Goal: Task Accomplishment & Management: Complete application form

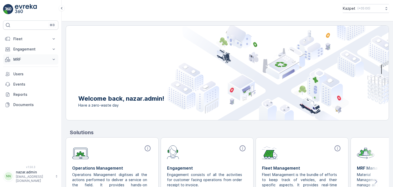
click at [37, 58] on p "MRF" at bounding box center [30, 59] width 35 height 5
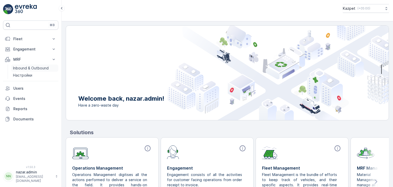
click at [34, 69] on p "Inbound & Outbound" at bounding box center [31, 68] width 36 height 5
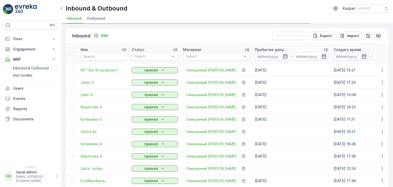
click at [39, 68] on p "Inbound & Outbound" at bounding box center [31, 68] width 36 height 5
click at [99, 35] on div "Add" at bounding box center [101, 35] width 14 height 5
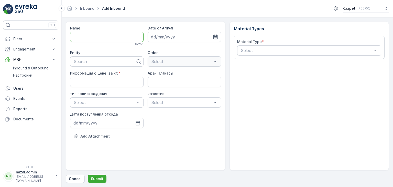
click at [101, 34] on input "Name" at bounding box center [106, 37] width 73 height 10
type input "IT Prov"
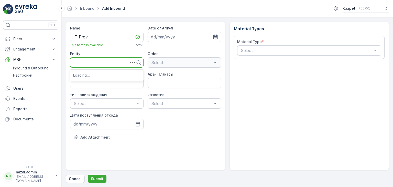
type input "It"
click at [89, 83] on span "IT prof service" at bounding box center [87, 83] width 28 height 5
click at [110, 85] on кг\) "Информация о цене (за кг)" at bounding box center [106, 83] width 73 height 10
type кг\) "195"
click at [177, 81] on Плакасы "Арач Плакасы" at bounding box center [184, 83] width 73 height 10
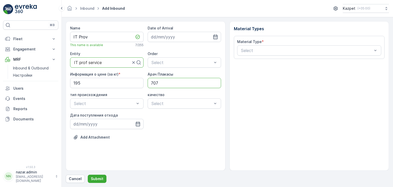
type Плакасы "707DAF13"
click at [91, 124] on span "Коммерческий" at bounding box center [87, 124] width 29 height 5
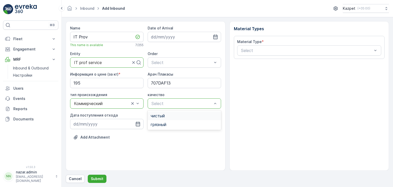
click at [160, 113] on span "чистый" at bounding box center [158, 115] width 14 height 5
click at [140, 125] on icon "button" at bounding box center [138, 124] width 4 height 5
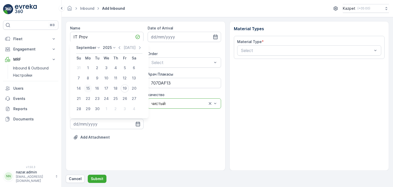
click at [89, 88] on div "15" at bounding box center [88, 88] width 8 height 8
type input "[DATE]"
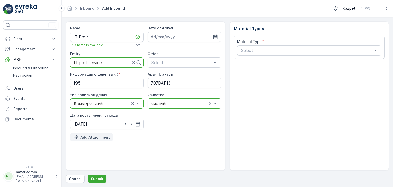
click at [87, 140] on p "Add Attachment" at bounding box center [94, 137] width 29 height 5
click at [87, 137] on p "Add Attachment" at bounding box center [94, 137] width 29 height 5
click at [95, 135] on p "Add Attachment" at bounding box center [94, 137] width 29 height 5
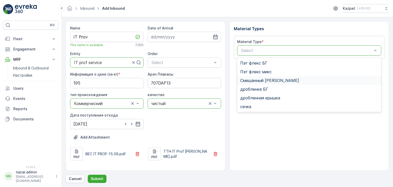
click at [254, 79] on span "Смешанный [PERSON_NAME]" at bounding box center [269, 80] width 59 height 5
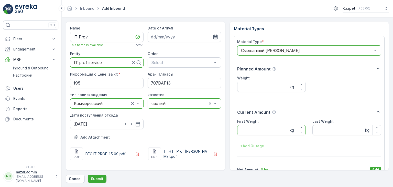
click at [255, 128] on Weight "First Weight" at bounding box center [271, 130] width 69 height 10
type Weight "31070"
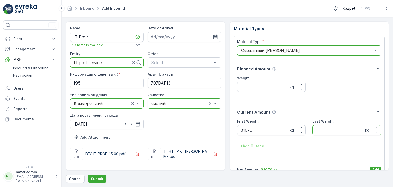
click at [331, 133] on Weight "Last Weight" at bounding box center [347, 130] width 69 height 10
type Weight "17080"
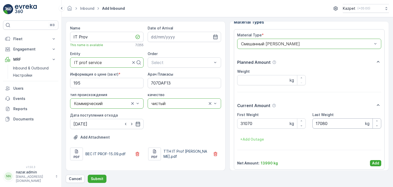
scroll to position [10, 0]
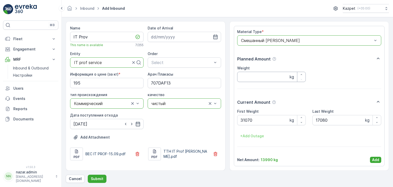
click at [253, 72] on input "Weight" at bounding box center [271, 77] width 69 height 10
type input "13990"
click at [374, 160] on p "Add" at bounding box center [375, 159] width 7 height 5
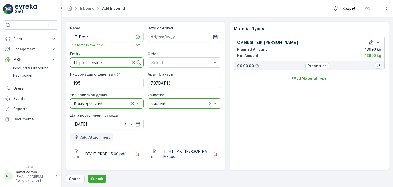
click at [92, 138] on p "Add Attachment" at bounding box center [94, 137] width 29 height 5
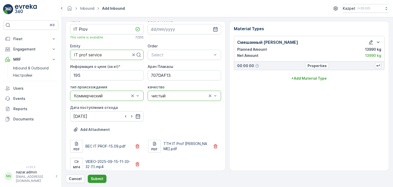
click at [94, 177] on p "Submit" at bounding box center [97, 178] width 13 height 5
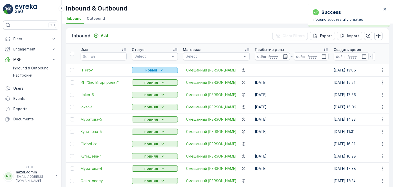
click at [158, 69] on div "новый" at bounding box center [155, 70] width 42 height 5
click at [136, 84] on span "принял" at bounding box center [141, 84] width 13 height 5
